Goal: Book appointment/travel/reservation

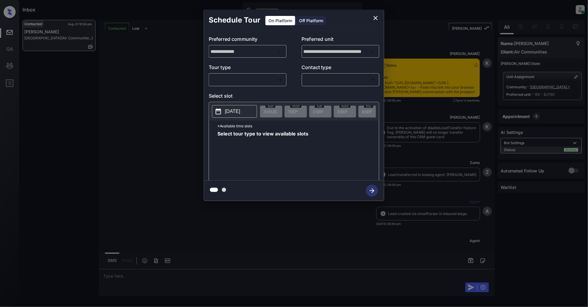
scroll to position [624, 0]
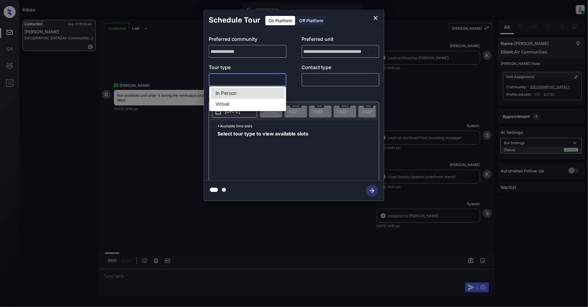
click at [278, 82] on body "Inbox Patrick Deasis Online Set yourself offline Set yourself on break Profile …" at bounding box center [294, 153] width 588 height 307
click at [255, 92] on li "In Person" at bounding box center [248, 93] width 74 height 11
type input "********"
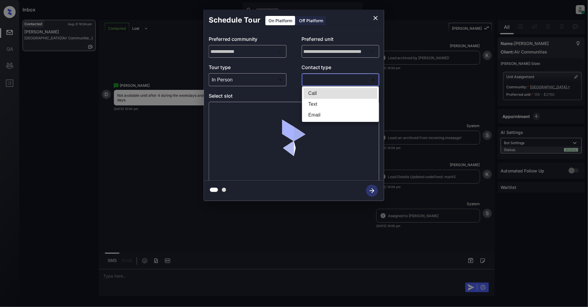
click at [348, 81] on body "Inbox Patrick Deasis Online Set yourself offline Set yourself on break Profile …" at bounding box center [294, 153] width 588 height 307
click at [329, 100] on li "Text" at bounding box center [341, 104] width 74 height 11
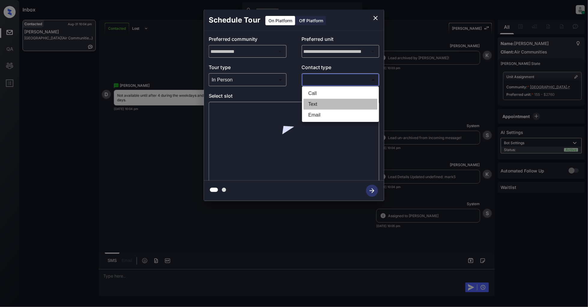
type input "****"
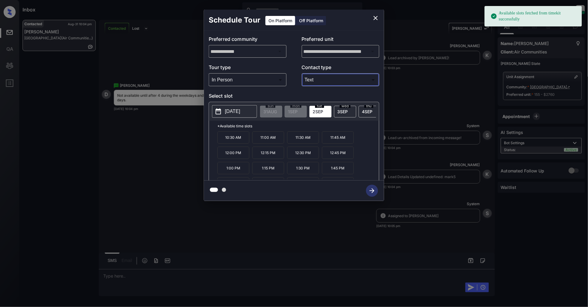
click at [233, 110] on p "2025-09-02" at bounding box center [232, 111] width 15 height 7
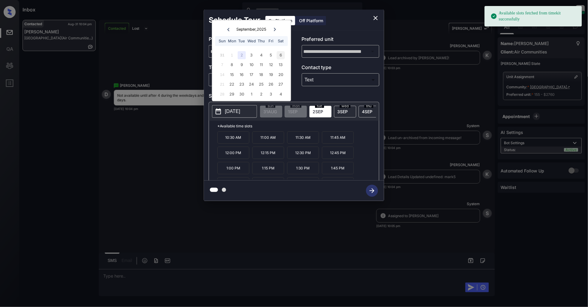
click at [284, 57] on div "6" at bounding box center [281, 55] width 8 height 8
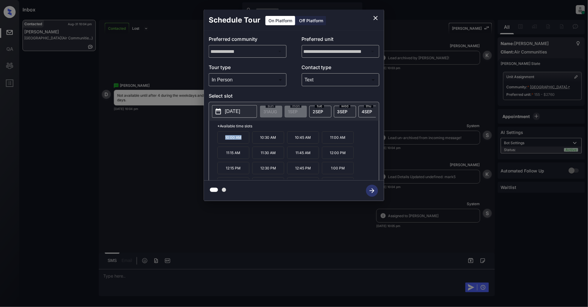
drag, startPoint x: 246, startPoint y: 142, endPoint x: 222, endPoint y: 142, distance: 23.7
click at [222, 142] on p "10:00 AM" at bounding box center [233, 137] width 32 height 12
copy p "10:00 AM"
drag, startPoint x: 242, startPoint y: 174, endPoint x: 224, endPoint y: 170, distance: 18.4
click at [224, 170] on p "12:15 PM" at bounding box center [233, 168] width 32 height 12
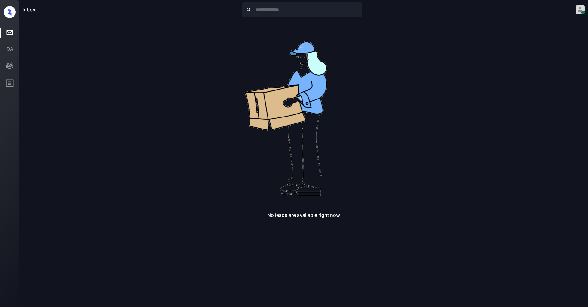
copy p "12:15 PM"
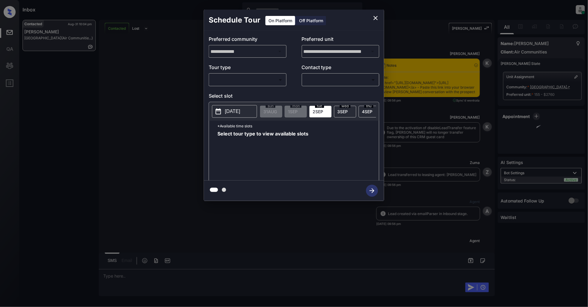
scroll to position [624, 0]
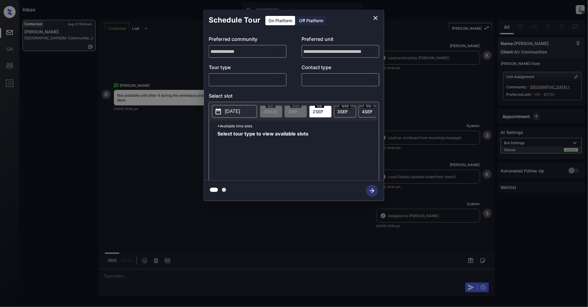
click at [255, 76] on body "Inbox Patrick Deasis Online Set yourself offline Set yourself on break Profile …" at bounding box center [294, 153] width 588 height 307
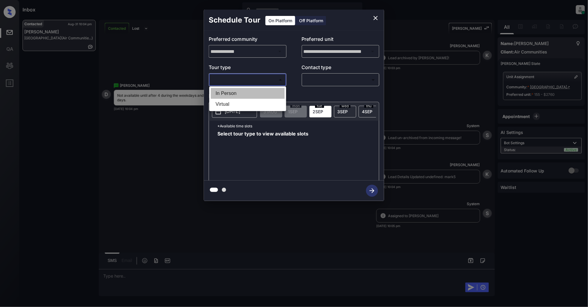
click at [245, 93] on li "In Person" at bounding box center [248, 93] width 74 height 11
type input "********"
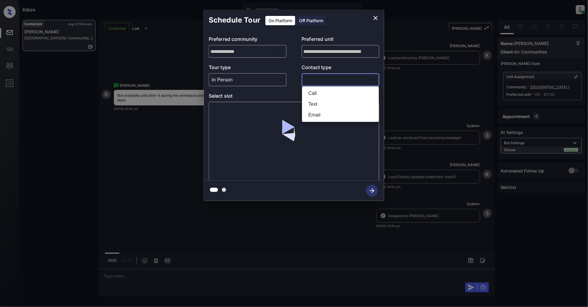
click at [321, 79] on body "Inbox Patrick Deasis Online Set yourself offline Set yourself on break Profile …" at bounding box center [294, 153] width 588 height 307
click at [336, 103] on li "Text" at bounding box center [341, 104] width 74 height 11
type input "****"
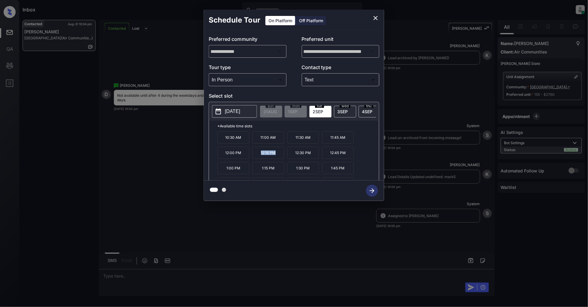
drag, startPoint x: 280, startPoint y: 158, endPoint x: 258, endPoint y: 156, distance: 21.0
click at [258, 156] on p "12:15 PM" at bounding box center [268, 153] width 32 height 12
copy p "12:15 PM"
drag, startPoint x: 244, startPoint y: 160, endPoint x: 221, endPoint y: 162, distance: 23.5
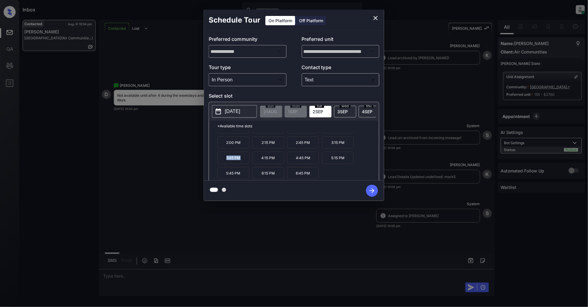
click at [221, 162] on p "3:45 PM" at bounding box center [233, 158] width 32 height 12
copy p "3:45 PM"
click at [374, 18] on icon "close" at bounding box center [375, 17] width 7 height 7
